Goal: Find specific page/section: Find specific page/section

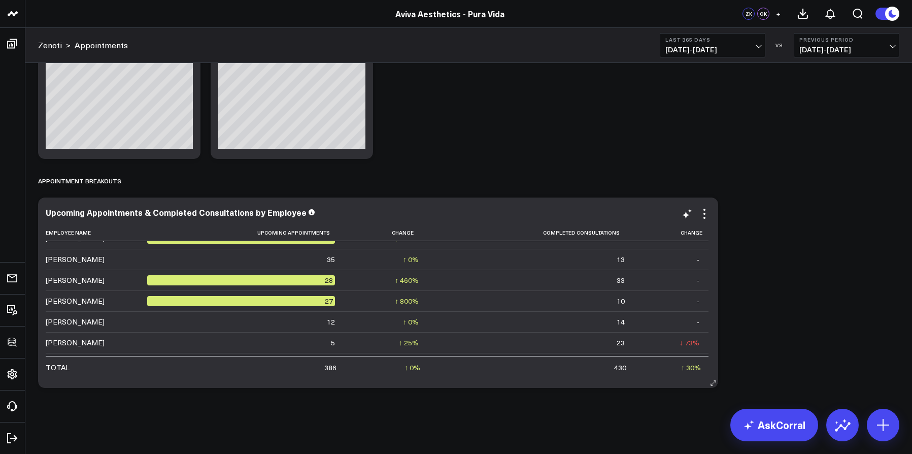
scroll to position [87, 0]
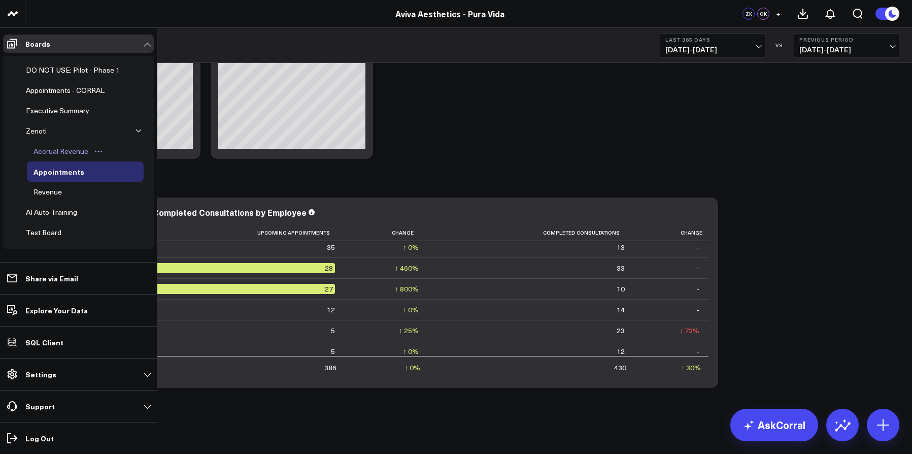
click at [67, 151] on div "Accrual Revenue" at bounding box center [61, 151] width 60 height 12
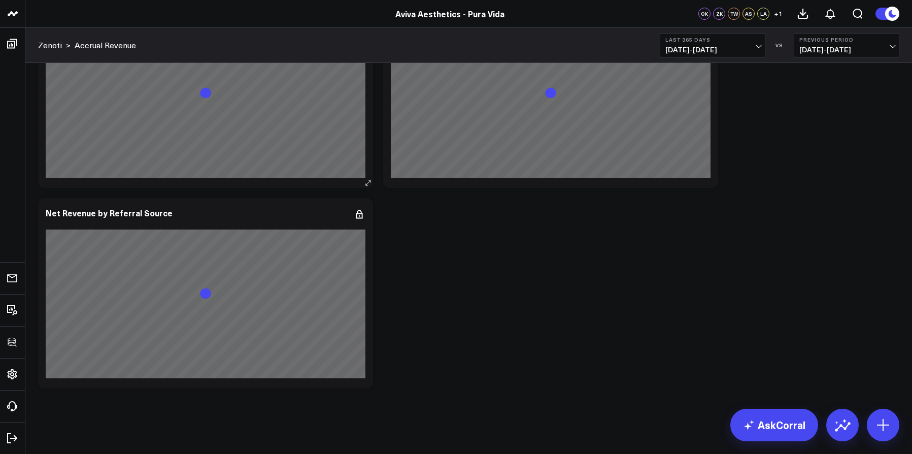
scroll to position [4699, 0]
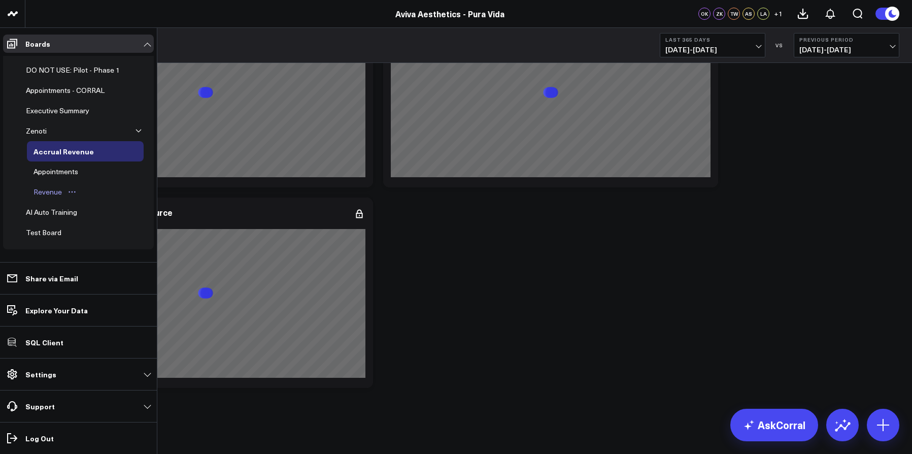
click at [62, 195] on div "Revenue" at bounding box center [47, 192] width 33 height 12
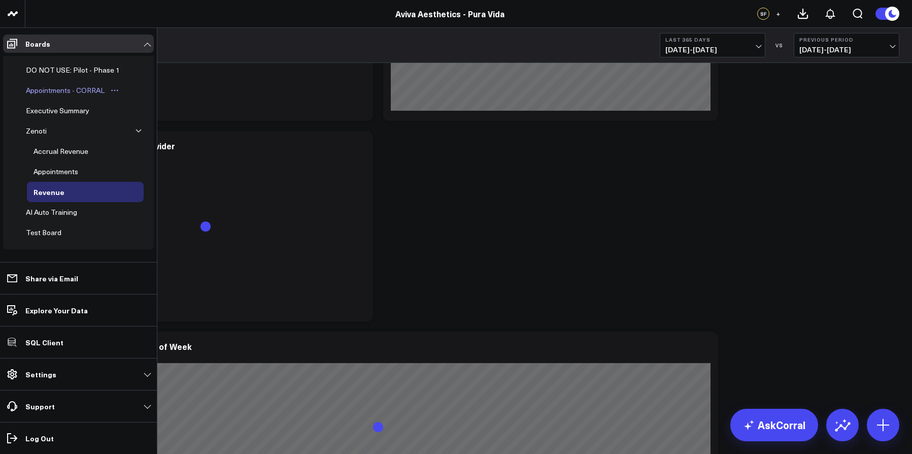
click at [60, 88] on div "Appointments - CORRAL" at bounding box center [65, 90] width 84 height 12
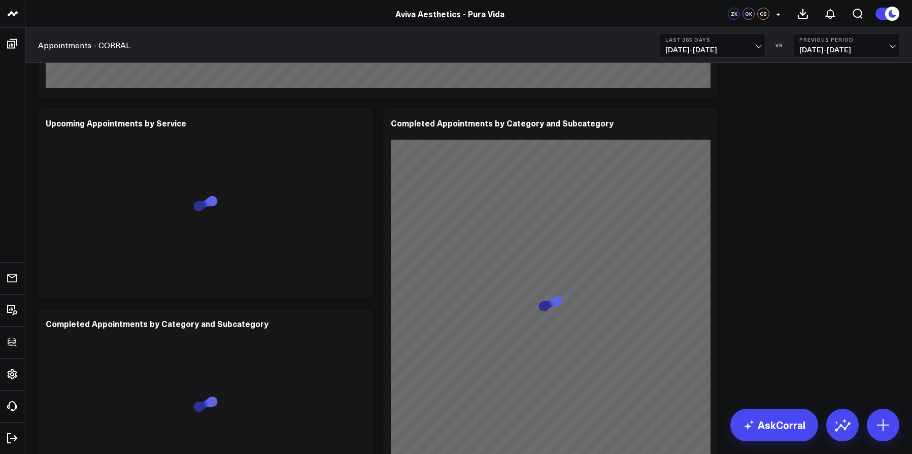
scroll to position [1567, 0]
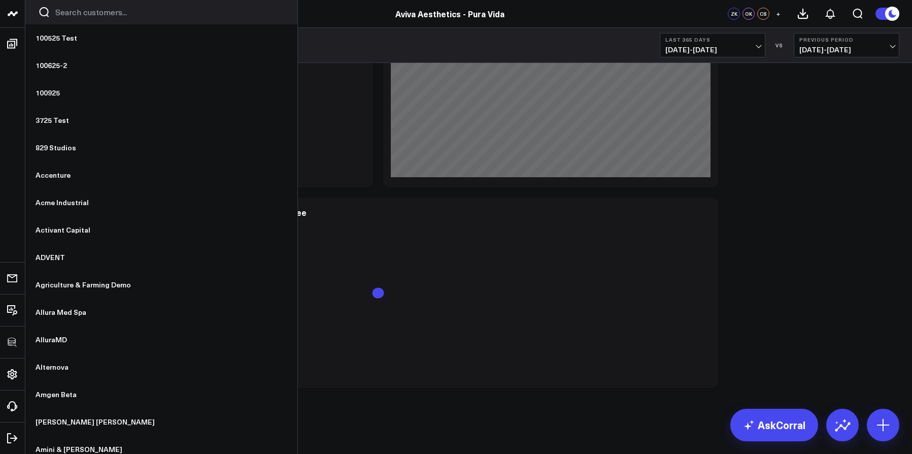
click at [63, 18] on div at bounding box center [161, 12] width 272 height 24
click at [63, 17] on input "Search customers input" at bounding box center [169, 12] width 229 height 11
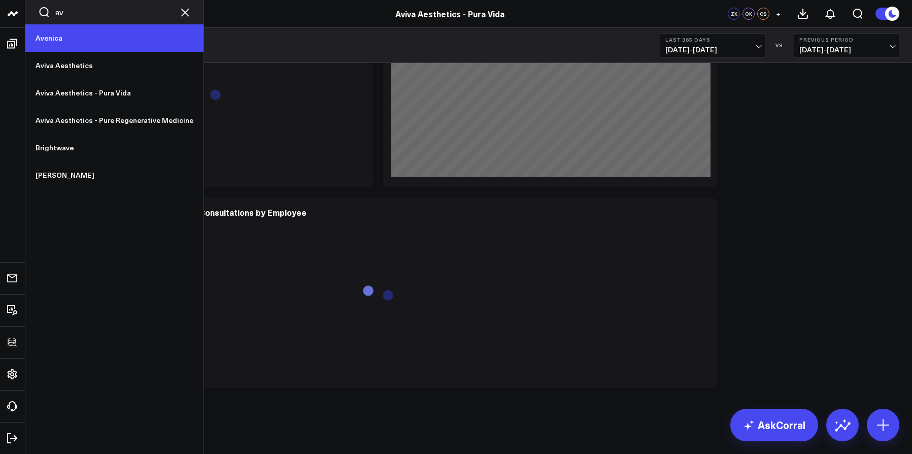
type input "av"
click at [63, 37] on link "Avenica" at bounding box center [114, 37] width 178 height 27
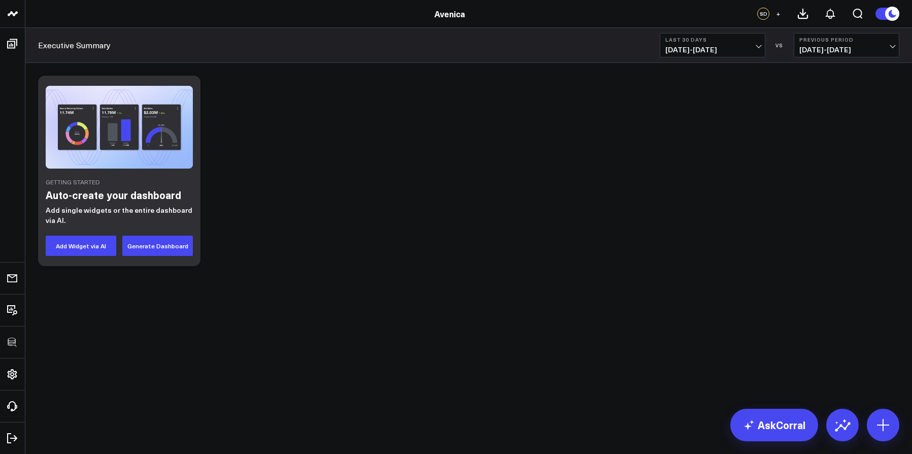
click at [73, 15] on div "Avenica" at bounding box center [449, 13] width 899 height 11
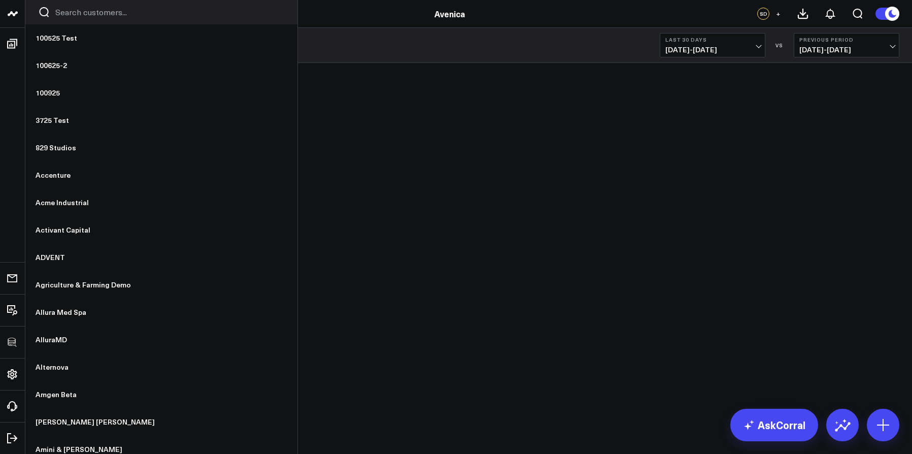
click at [48, 14] on icon "Search customers button" at bounding box center [45, 12] width 10 height 10
click at [59, 14] on input "Search customers input" at bounding box center [169, 12] width 229 height 11
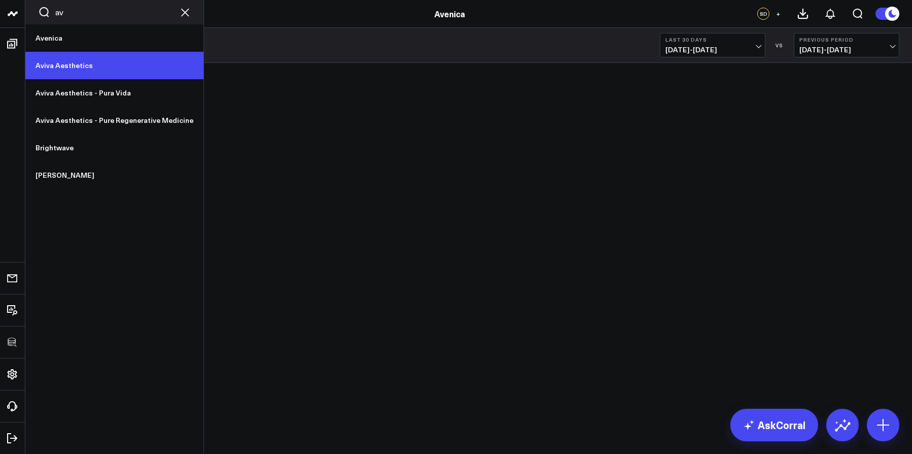
type input "av"
click at [64, 68] on link "Aviva Aesthetics" at bounding box center [114, 65] width 178 height 27
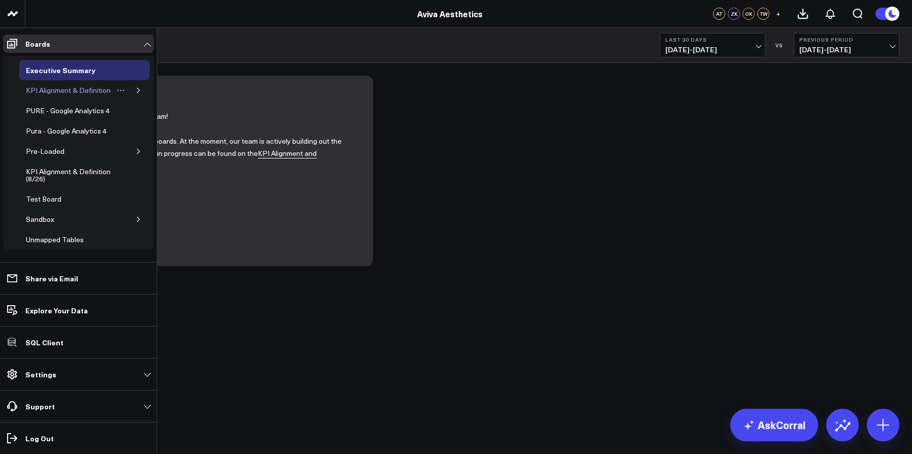
click at [117, 93] on icon "Open board menu" at bounding box center [121, 90] width 8 height 8
click at [133, 92] on button "button" at bounding box center [138, 90] width 10 height 10
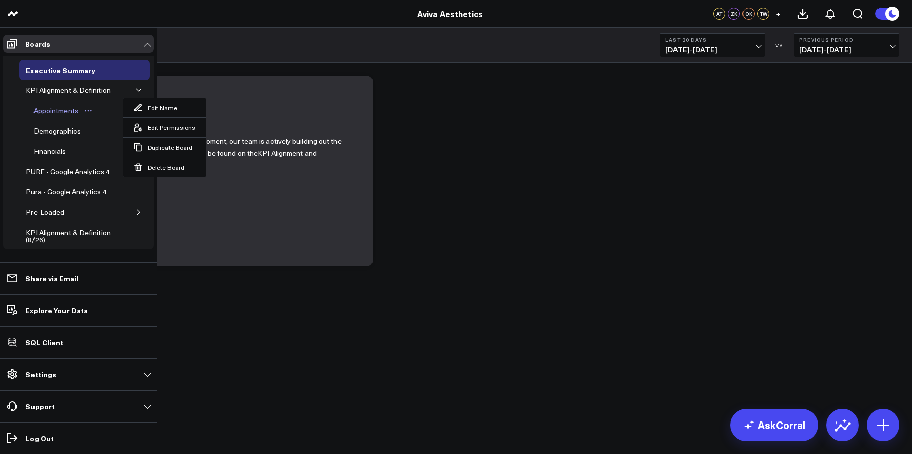
click at [53, 117] on div "Appointments" at bounding box center [56, 111] width 50 height 12
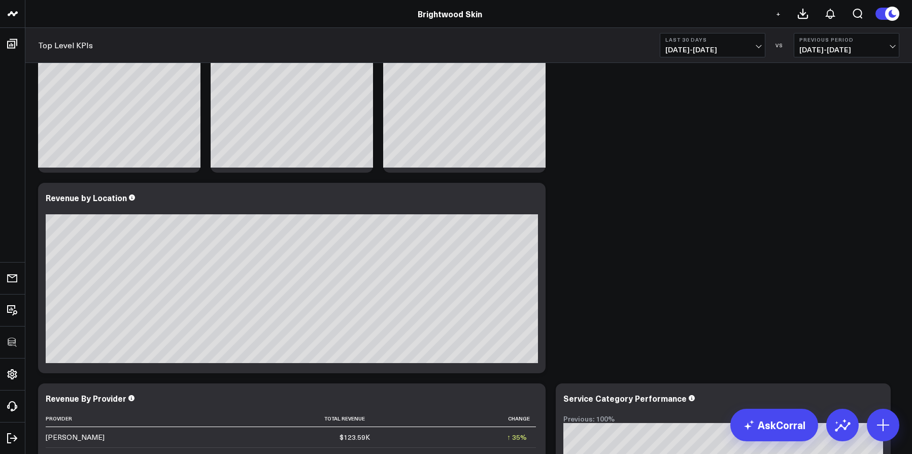
scroll to position [334, 0]
